Goal: Information Seeking & Learning: Learn about a topic

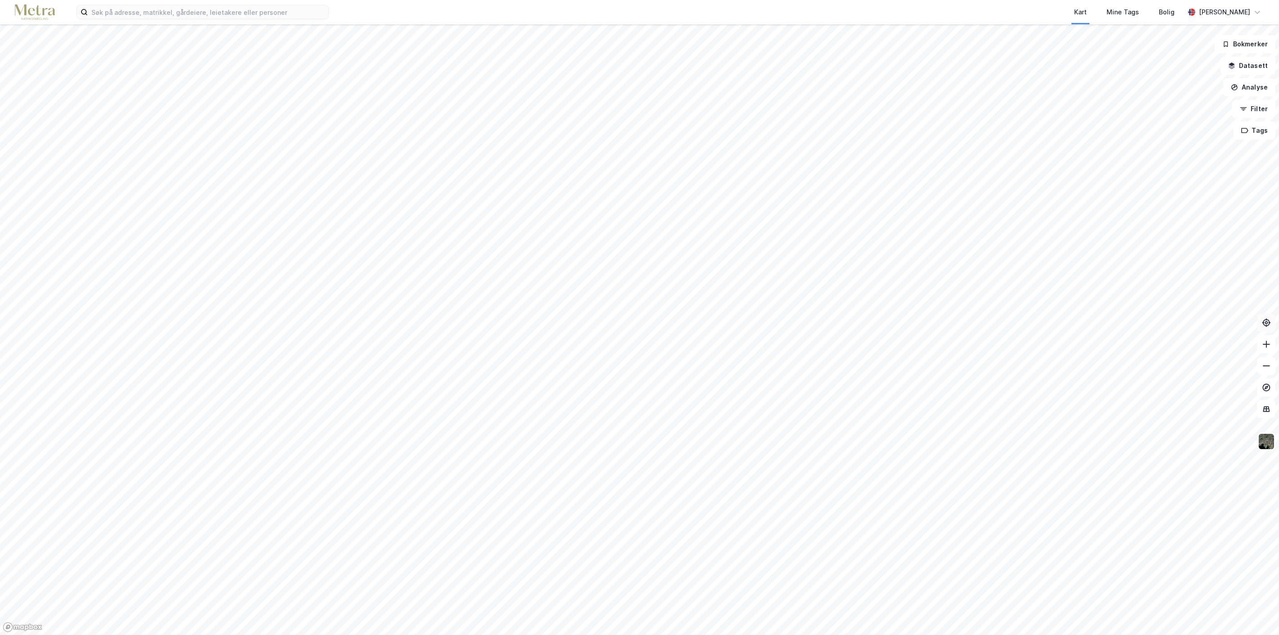
click at [1266, 322] on icon at bounding box center [1266, 322] width 9 height 9
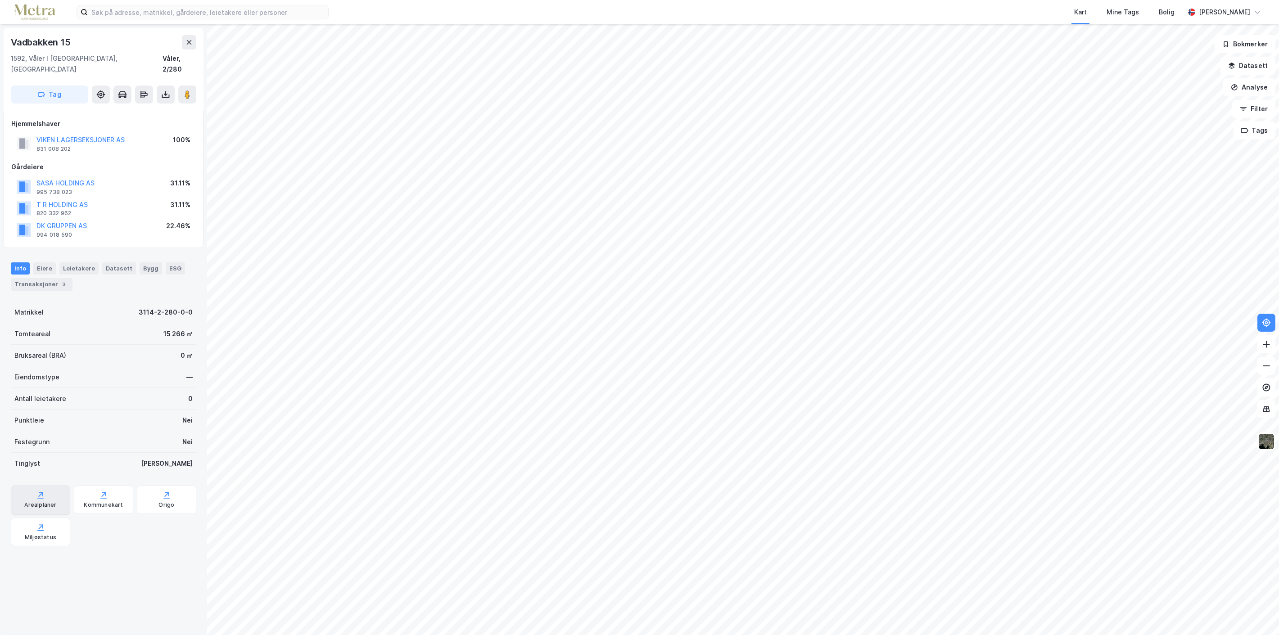
click at [39, 488] on div "Arealplaner" at bounding box center [40, 499] width 59 height 29
